Goal: Book appointment/travel/reservation

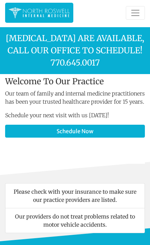
click at [77, 138] on link "Schedule Now" at bounding box center [74, 131] width 139 height 13
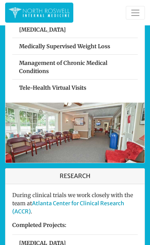
scroll to position [381, 0]
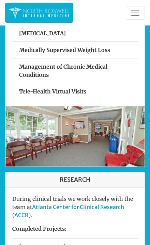
click at [136, 10] on span "Toggle navigation" at bounding box center [135, 13] width 10 height 10
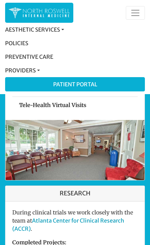
click at [86, 85] on link "Patient Portal" at bounding box center [74, 85] width 139 height 14
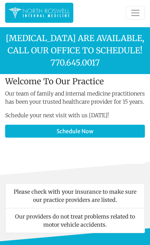
click at [109, 55] on p "[MEDICAL_DATA] are available, call our office to schedule! 770.645.0017" at bounding box center [74, 50] width 139 height 37
click at [90, 137] on link "Schedule Now" at bounding box center [74, 131] width 139 height 13
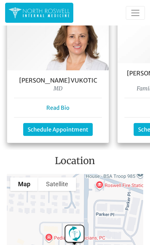
click at [136, 13] on span "Toggle navigation" at bounding box center [135, 13] width 10 height 10
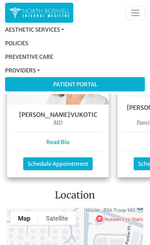
click at [108, 86] on link "Patient Portal" at bounding box center [74, 85] width 139 height 14
